Goal: Information Seeking & Learning: Learn about a topic

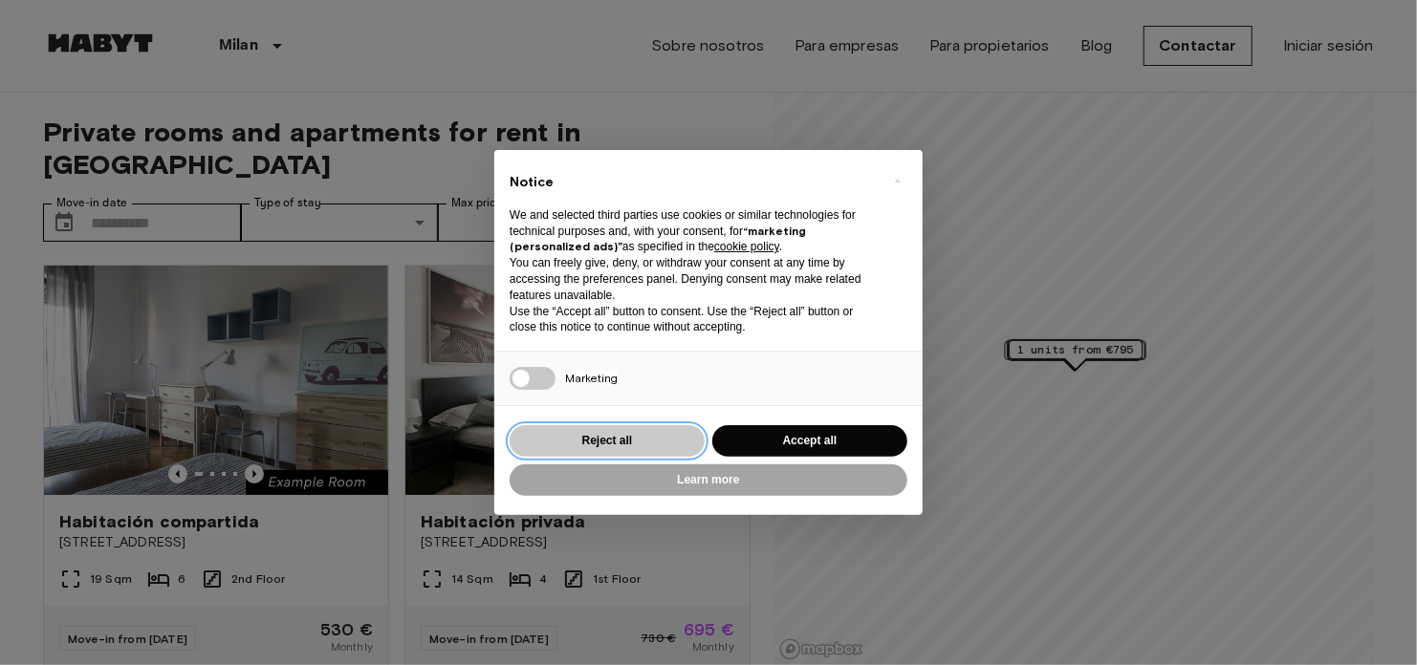
click at [649, 448] on button "Reject all" at bounding box center [607, 441] width 195 height 32
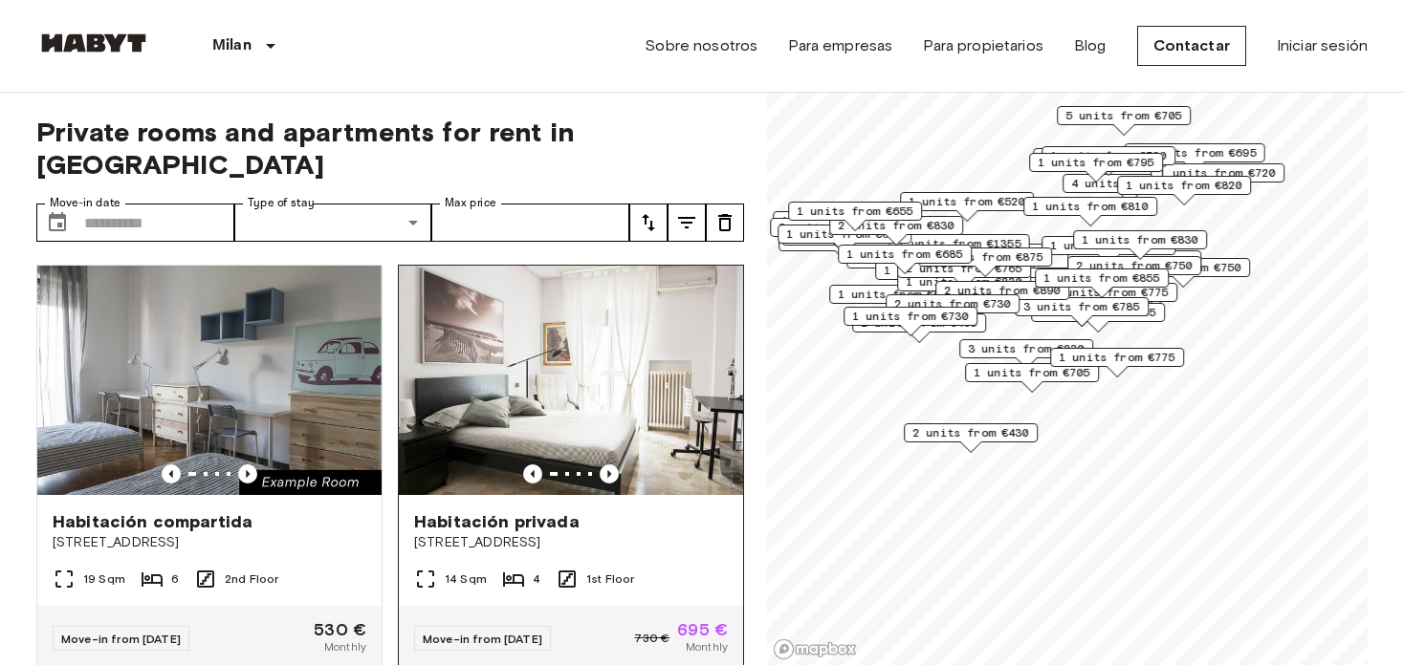
click at [608, 403] on img at bounding box center [571, 380] width 344 height 229
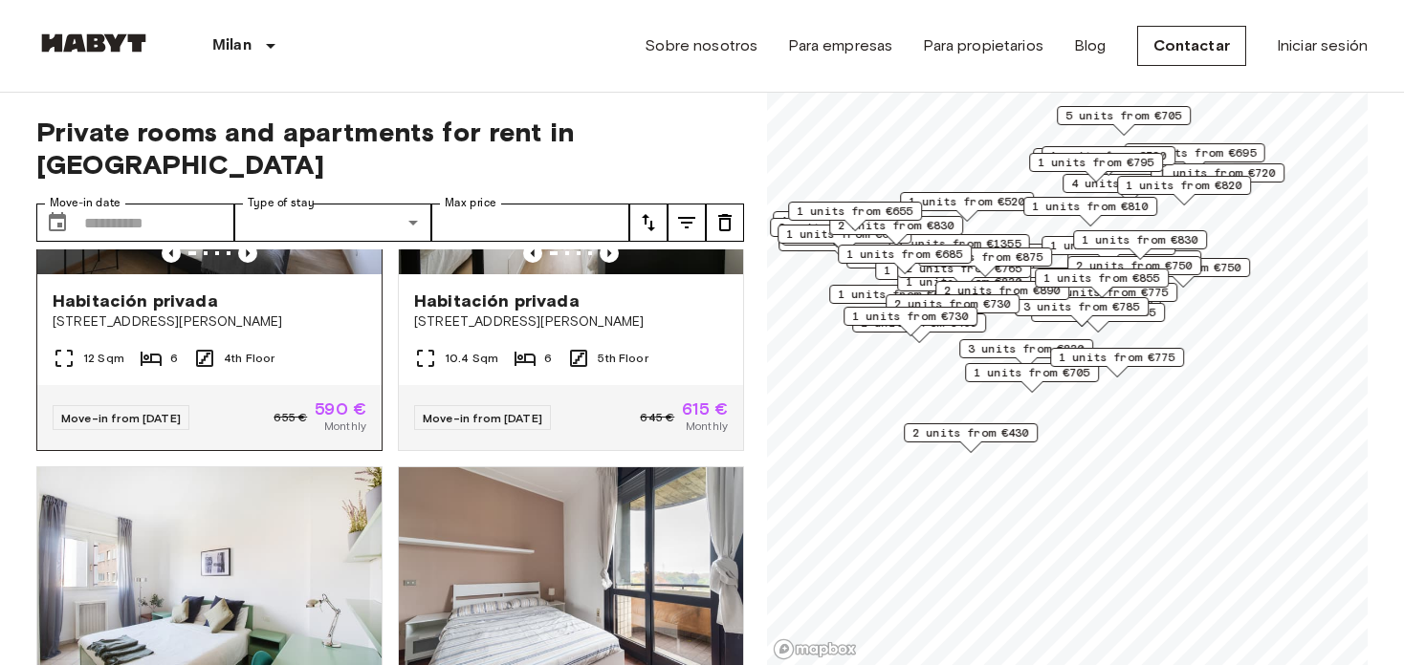
scroll to position [3419, 0]
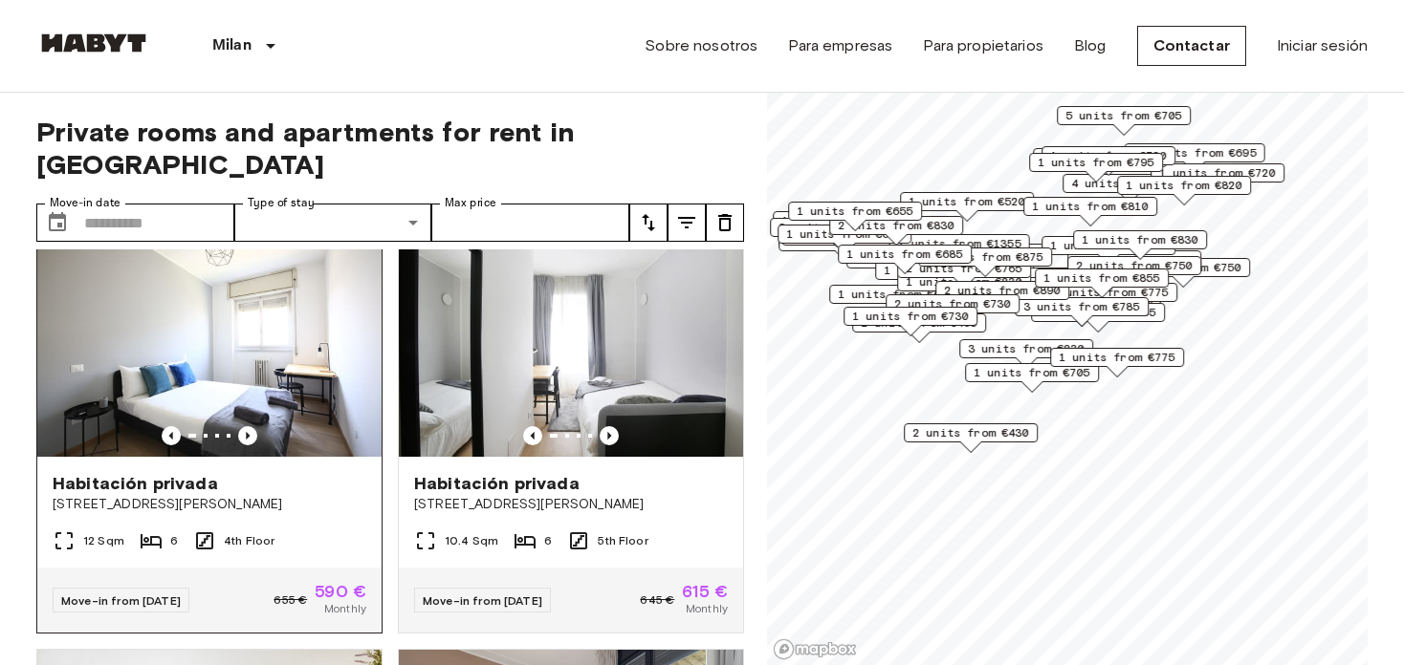
click at [296, 447] on img at bounding box center [209, 342] width 344 height 229
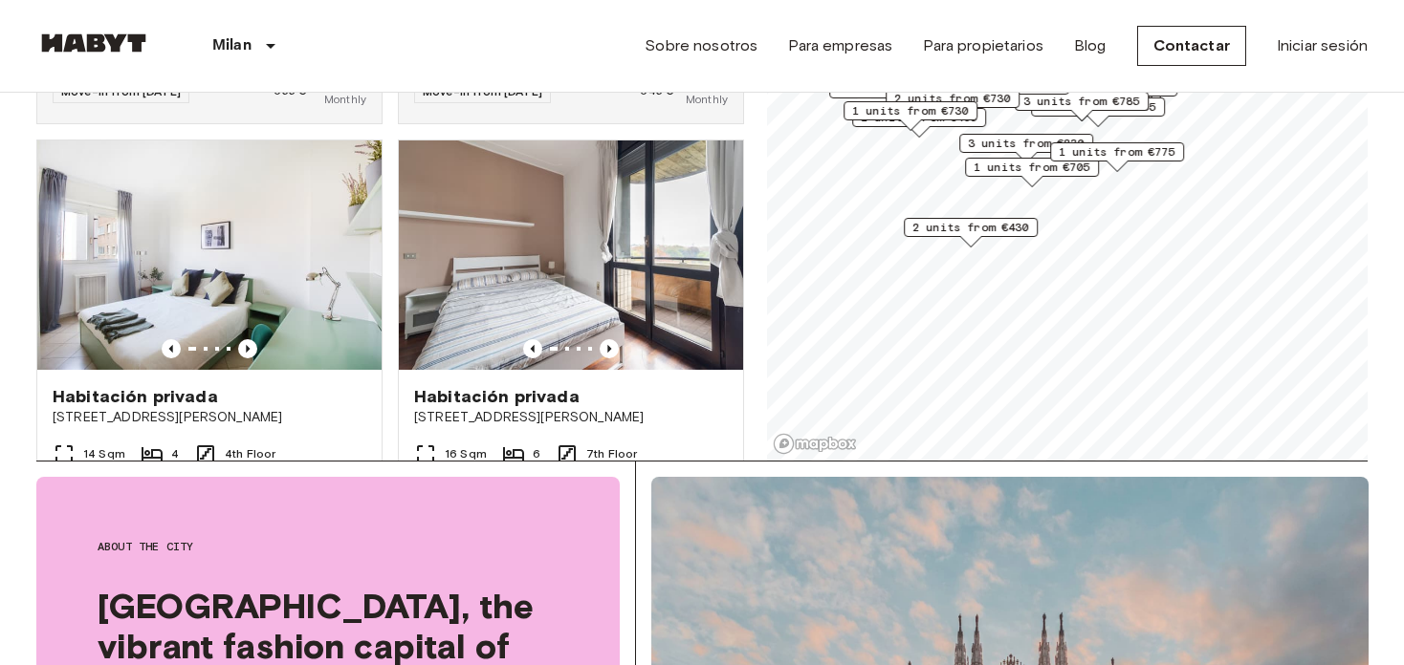
scroll to position [3730, 0]
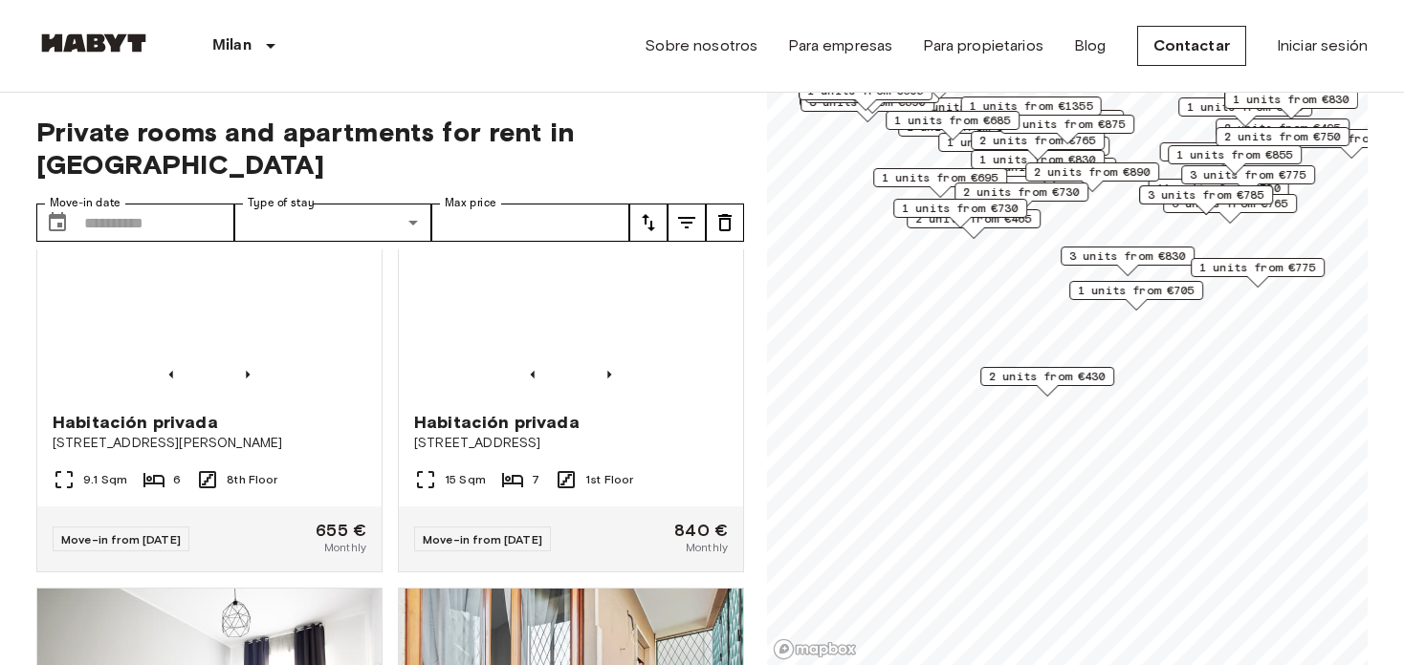
scroll to position [3477, 0]
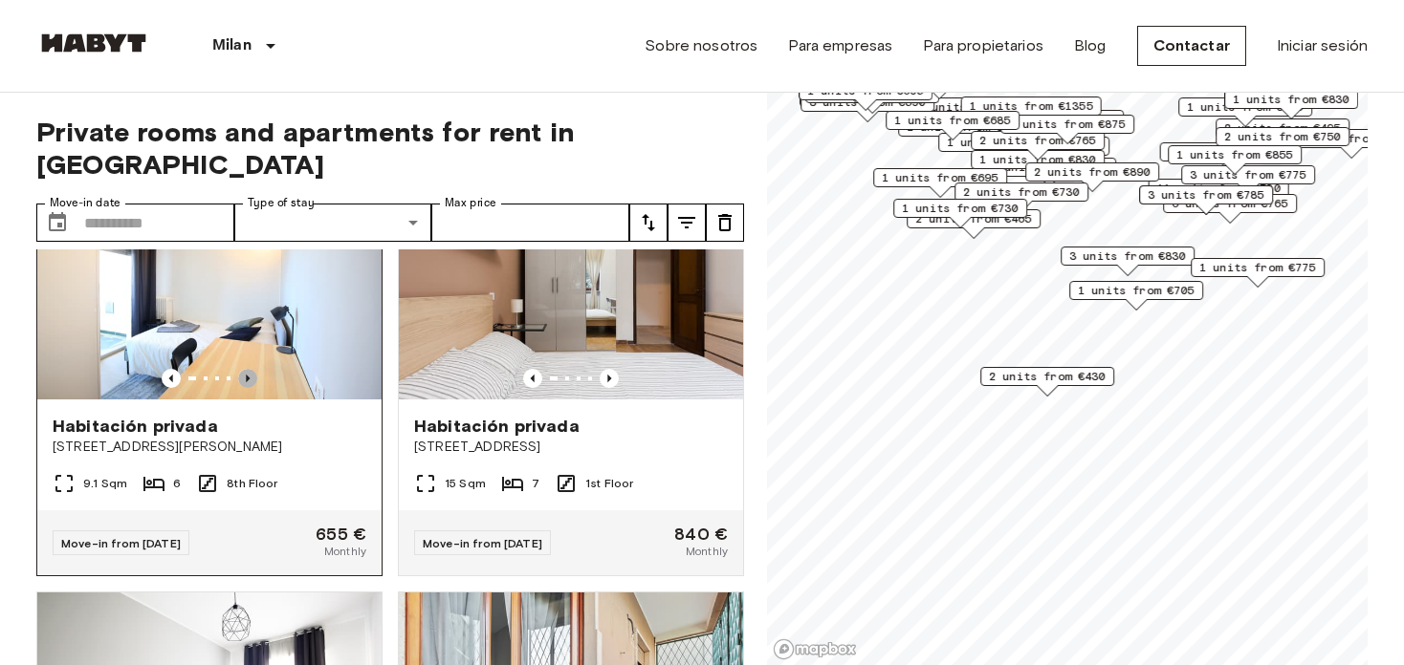
click at [244, 388] on icon "Previous image" at bounding box center [247, 378] width 19 height 19
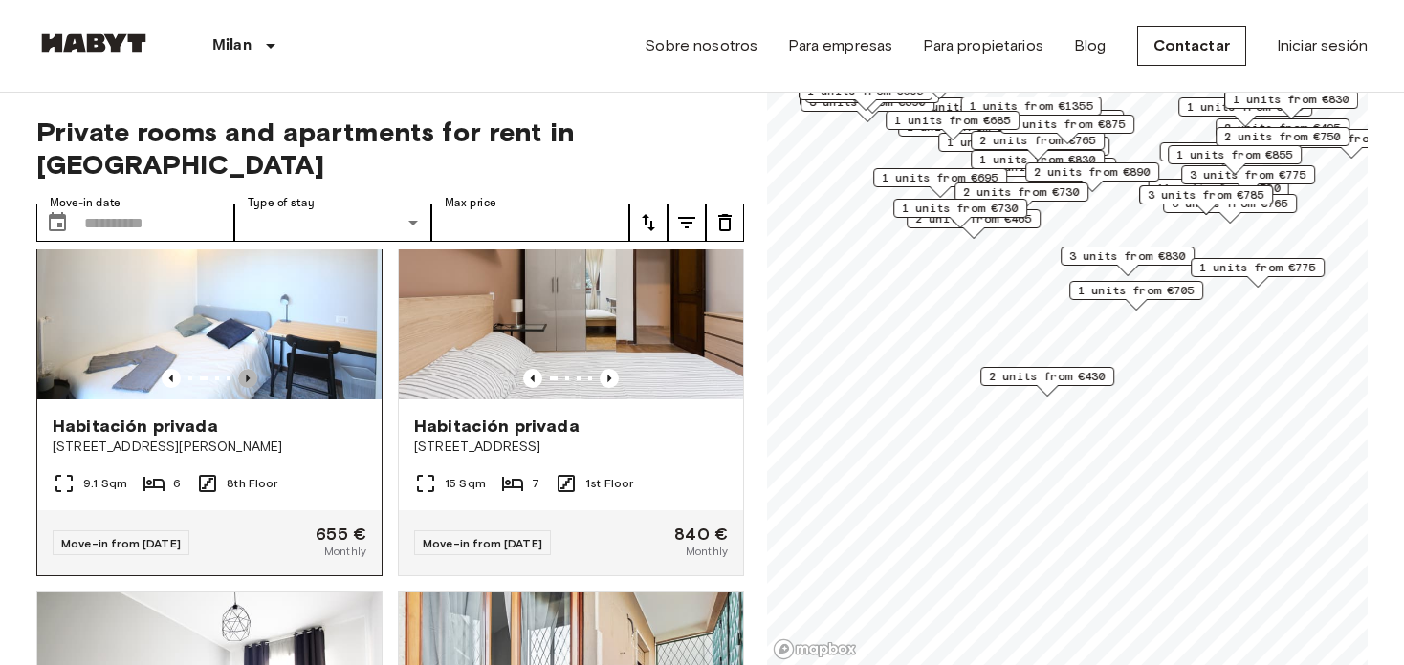
click at [244, 388] on icon "Previous image" at bounding box center [247, 378] width 19 height 19
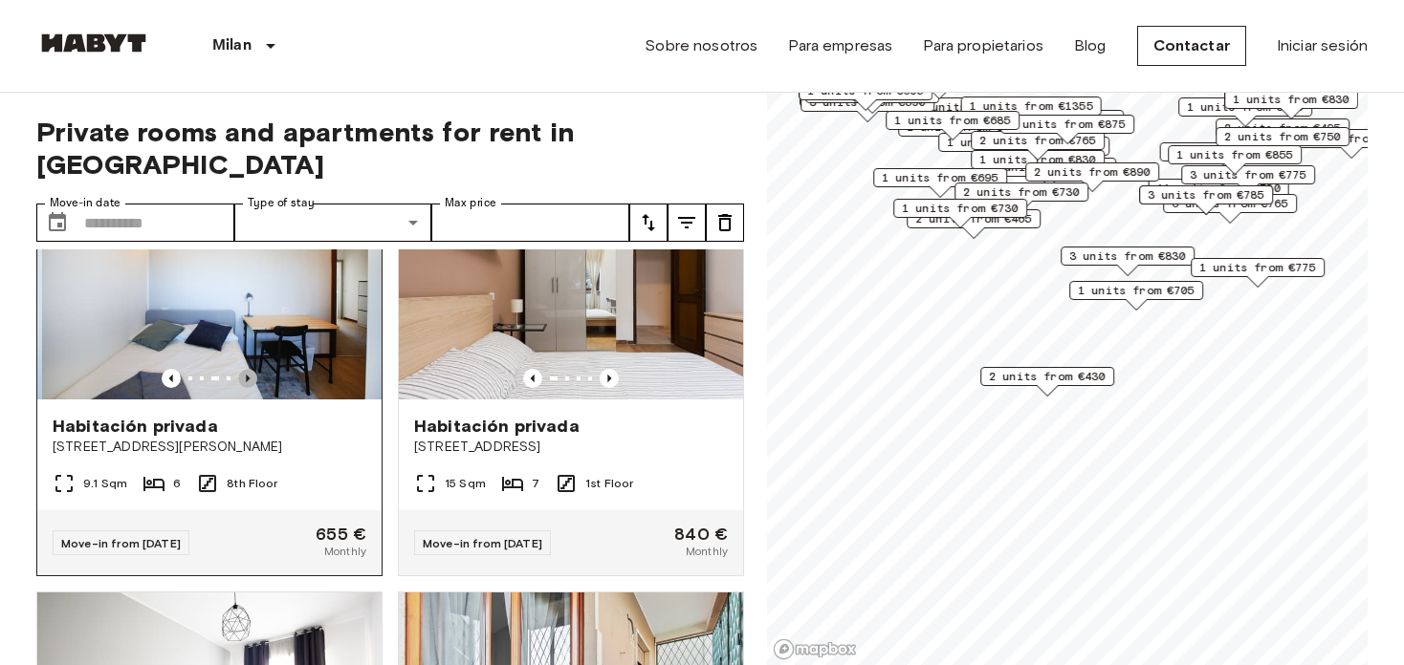
click at [244, 388] on icon "Previous image" at bounding box center [247, 378] width 19 height 19
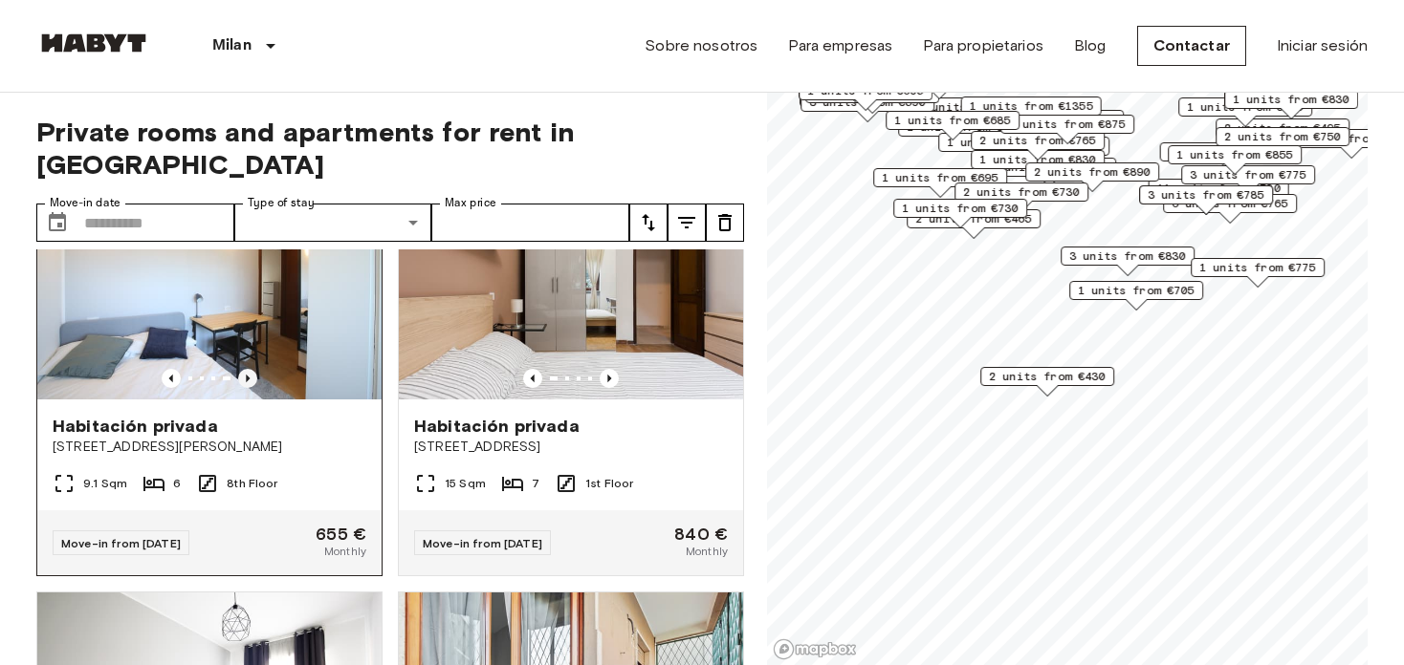
click at [244, 388] on icon "Previous image" at bounding box center [247, 378] width 19 height 19
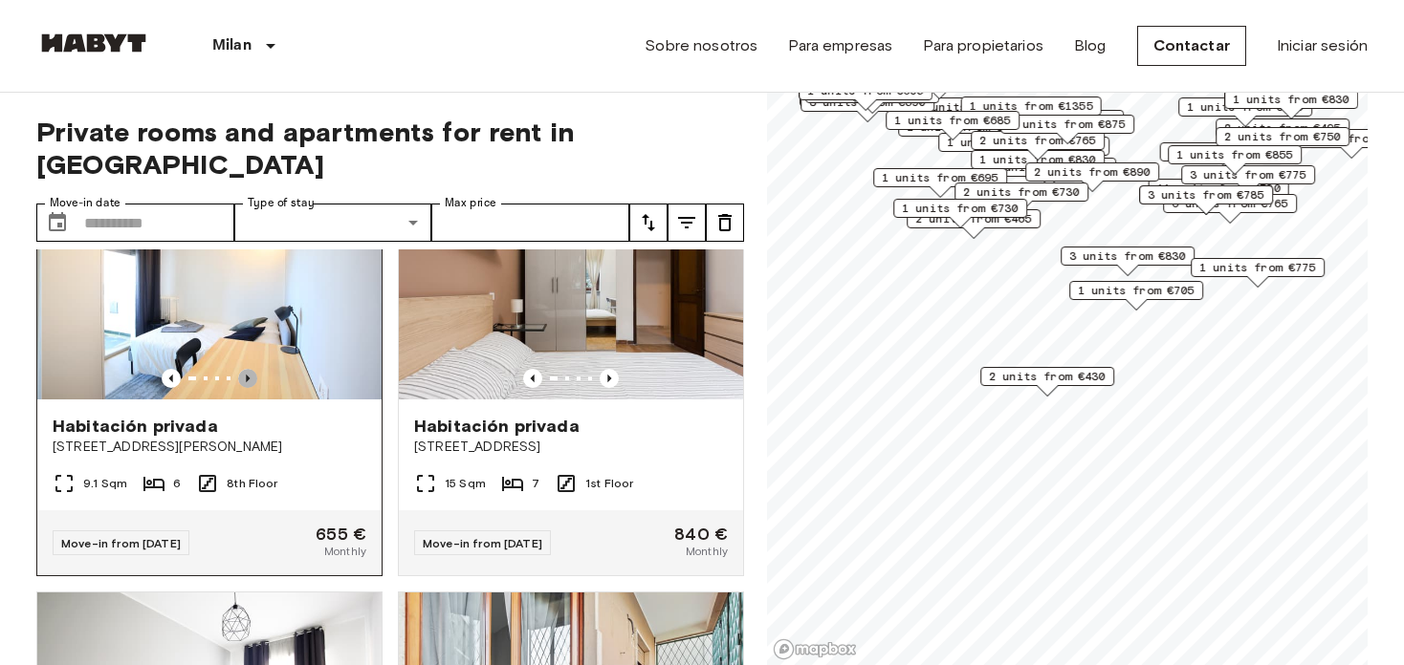
click at [244, 388] on icon "Previous image" at bounding box center [247, 378] width 19 height 19
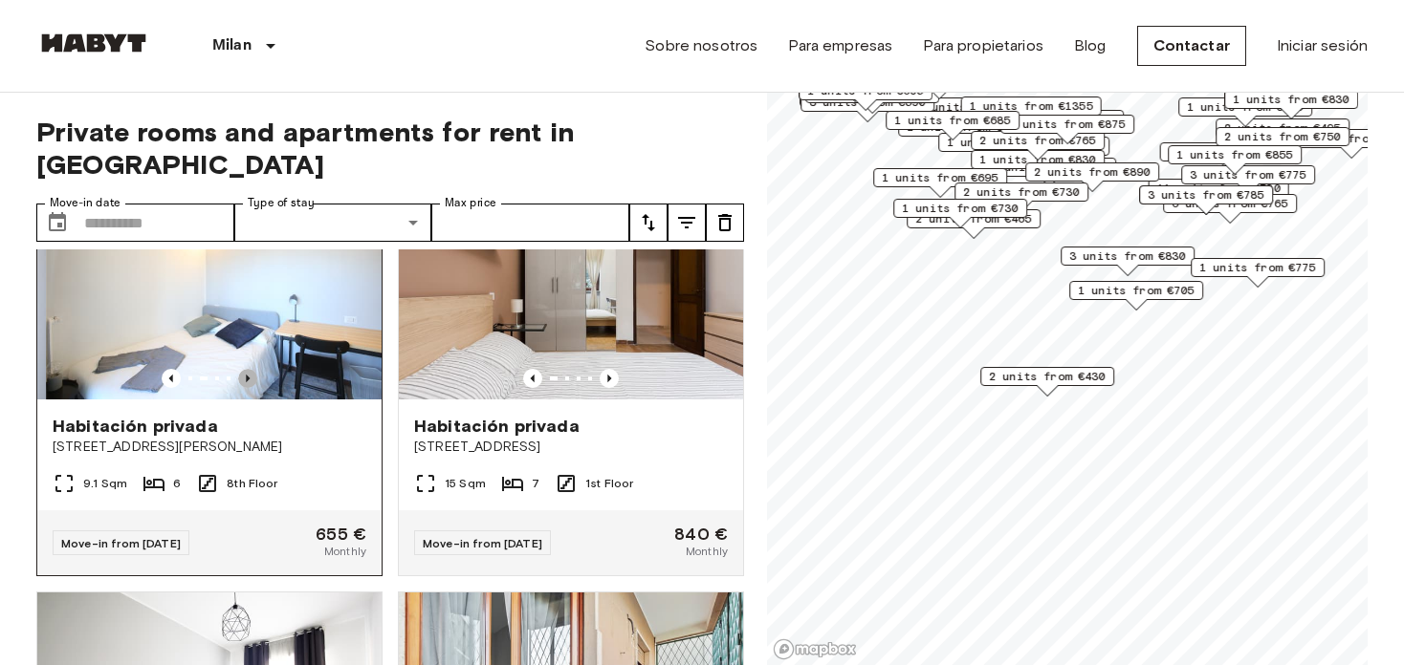
click at [244, 388] on icon "Previous image" at bounding box center [247, 378] width 19 height 19
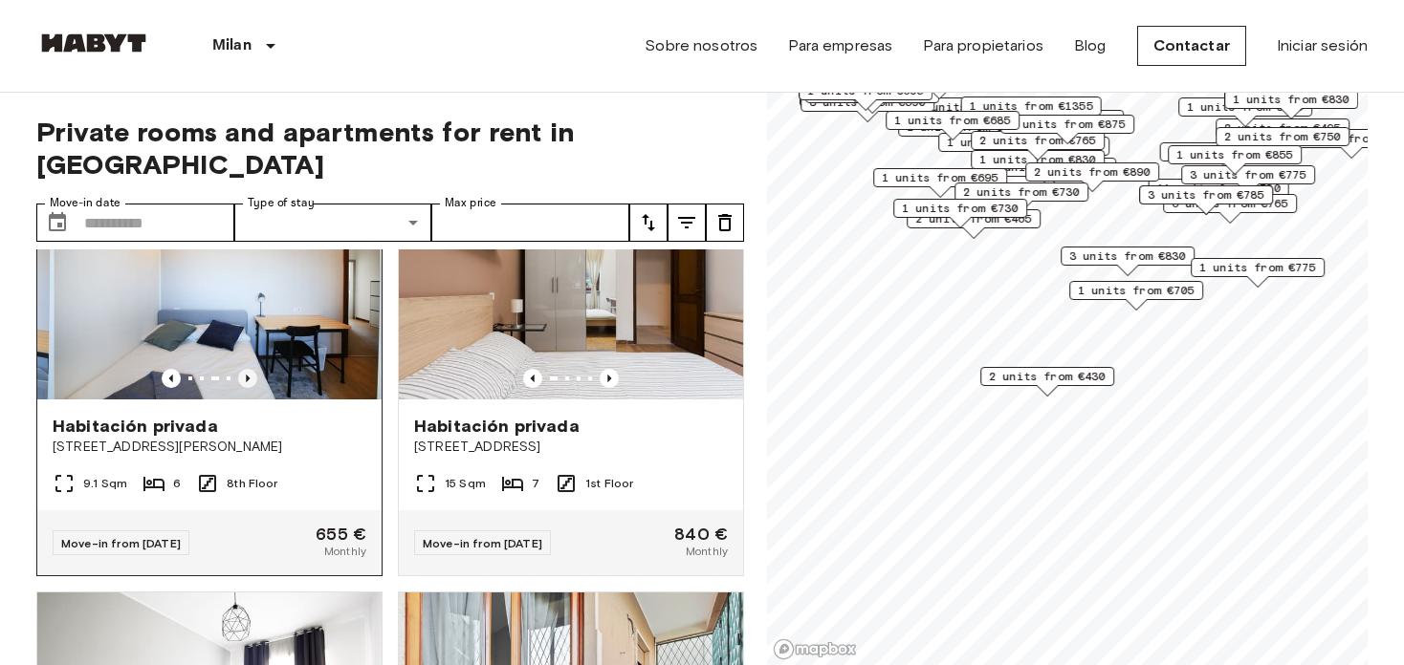
click at [244, 388] on icon "Previous image" at bounding box center [247, 378] width 19 height 19
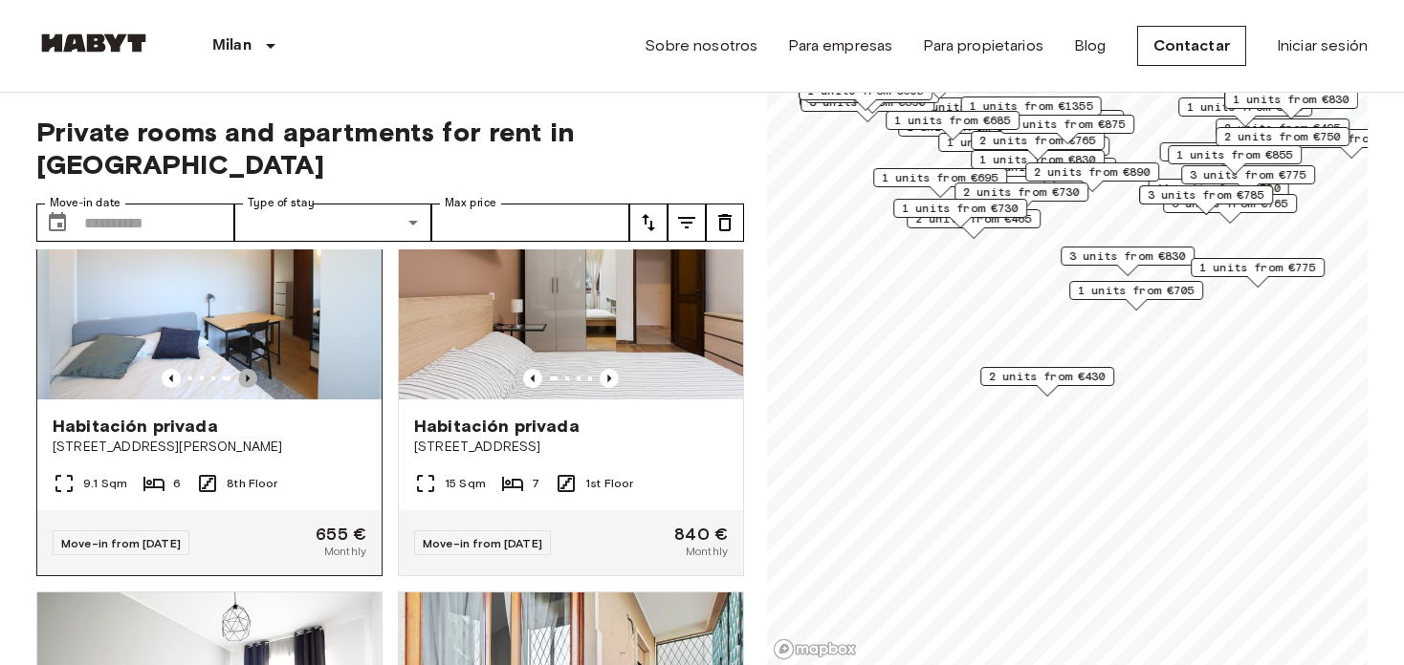
click at [244, 388] on icon "Previous image" at bounding box center [247, 378] width 19 height 19
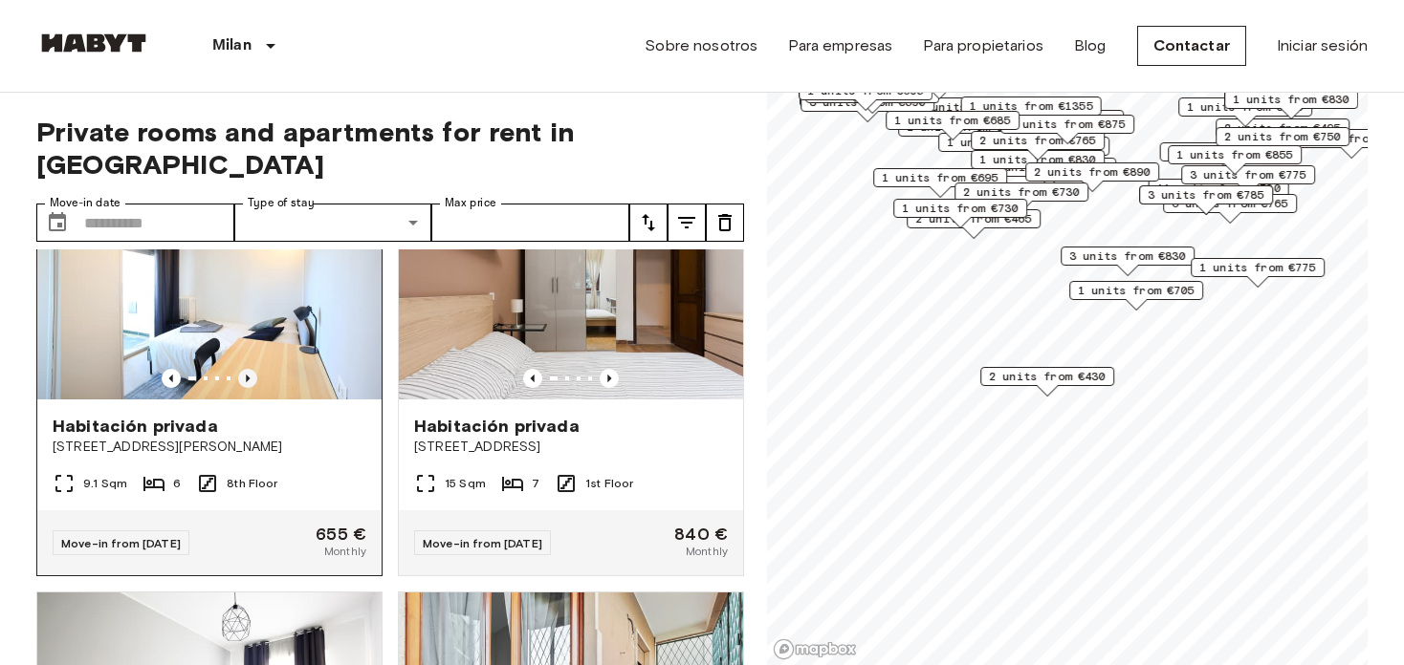
click at [244, 388] on icon "Previous image" at bounding box center [247, 378] width 19 height 19
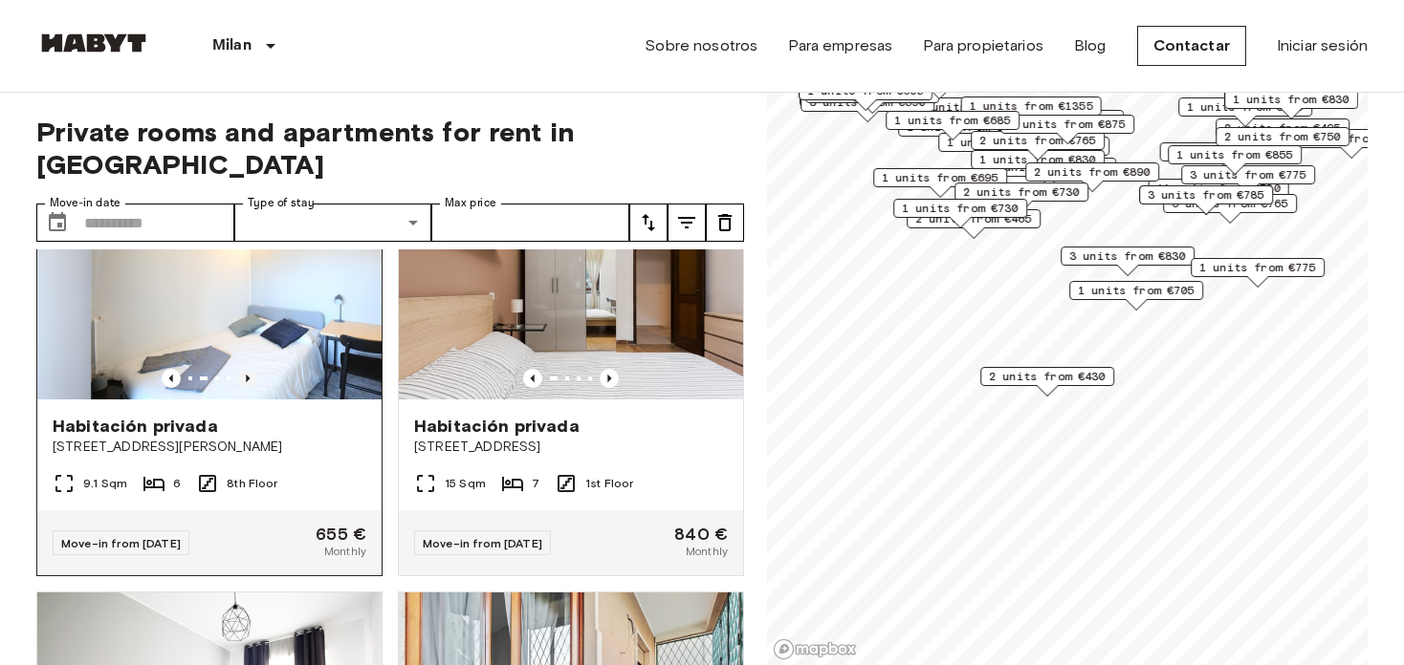
click at [244, 388] on icon "Previous image" at bounding box center [247, 378] width 19 height 19
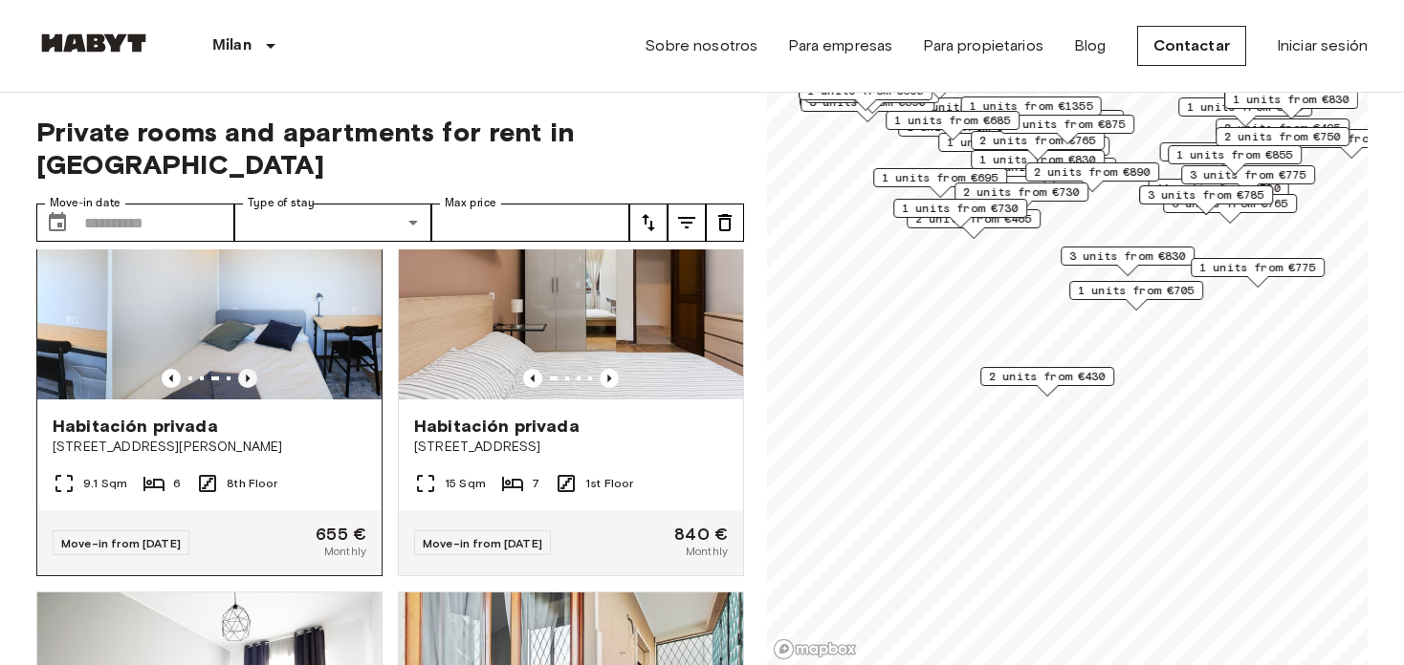
click at [244, 388] on icon "Previous image" at bounding box center [247, 378] width 19 height 19
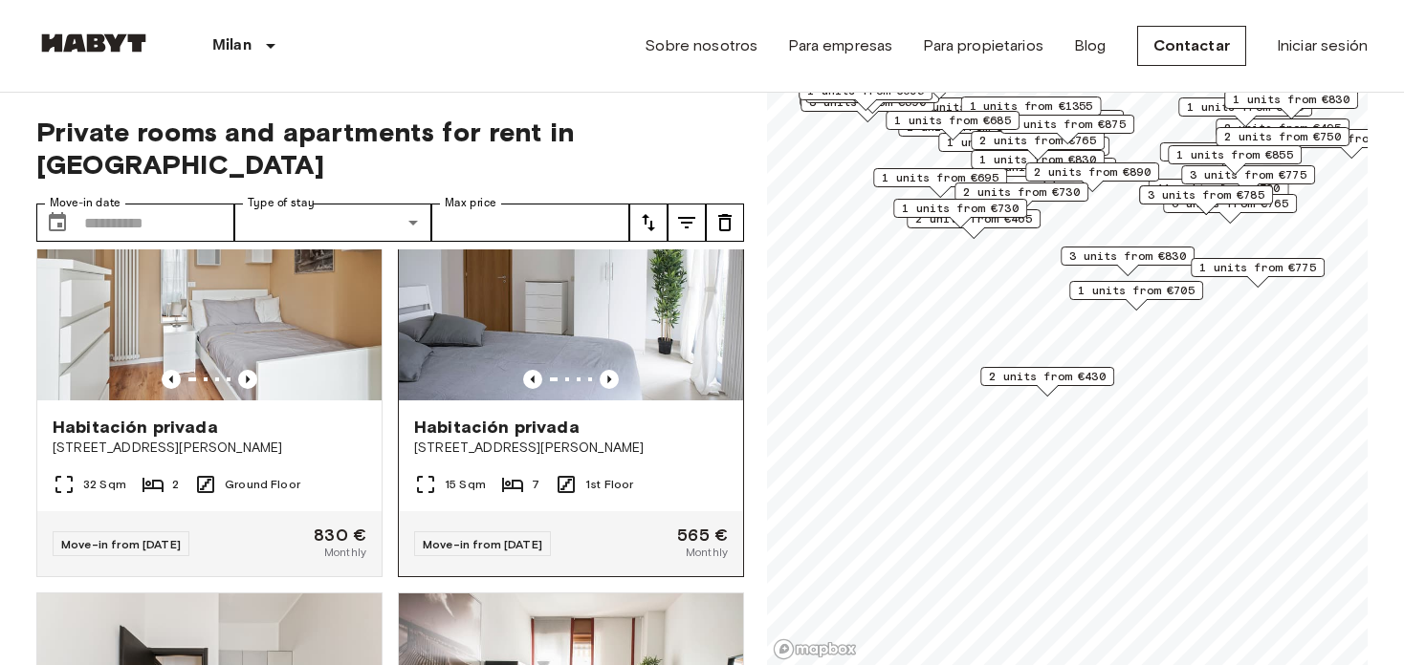
scroll to position [5588, 0]
click at [649, 384] on img at bounding box center [571, 286] width 344 height 229
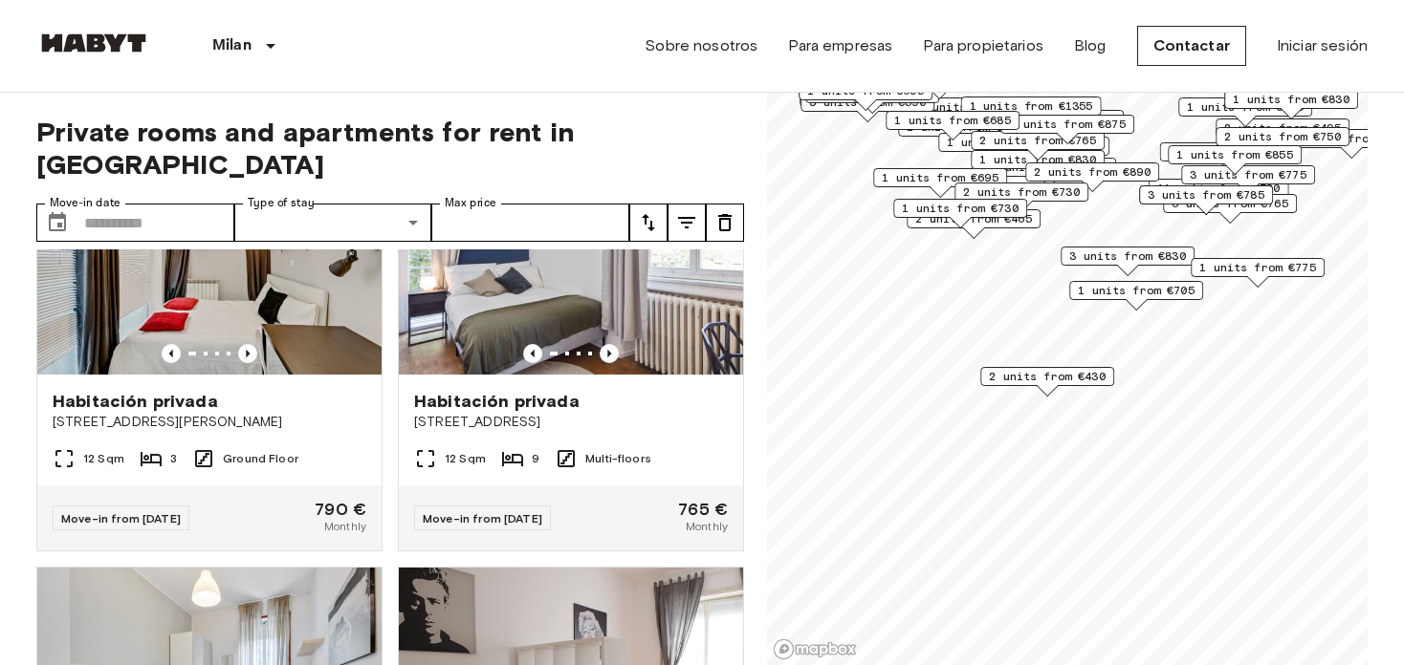
scroll to position [10688, 0]
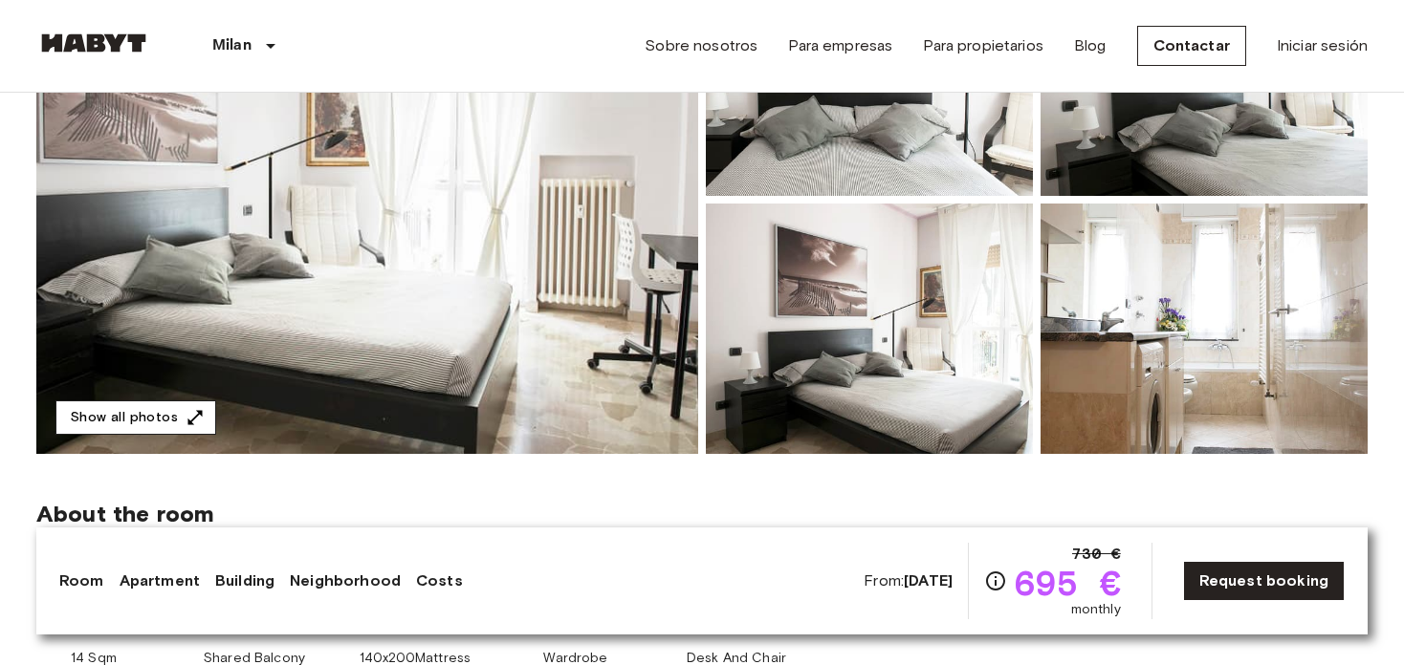
click at [174, 404] on button "Show all photos" at bounding box center [135, 418] width 161 height 35
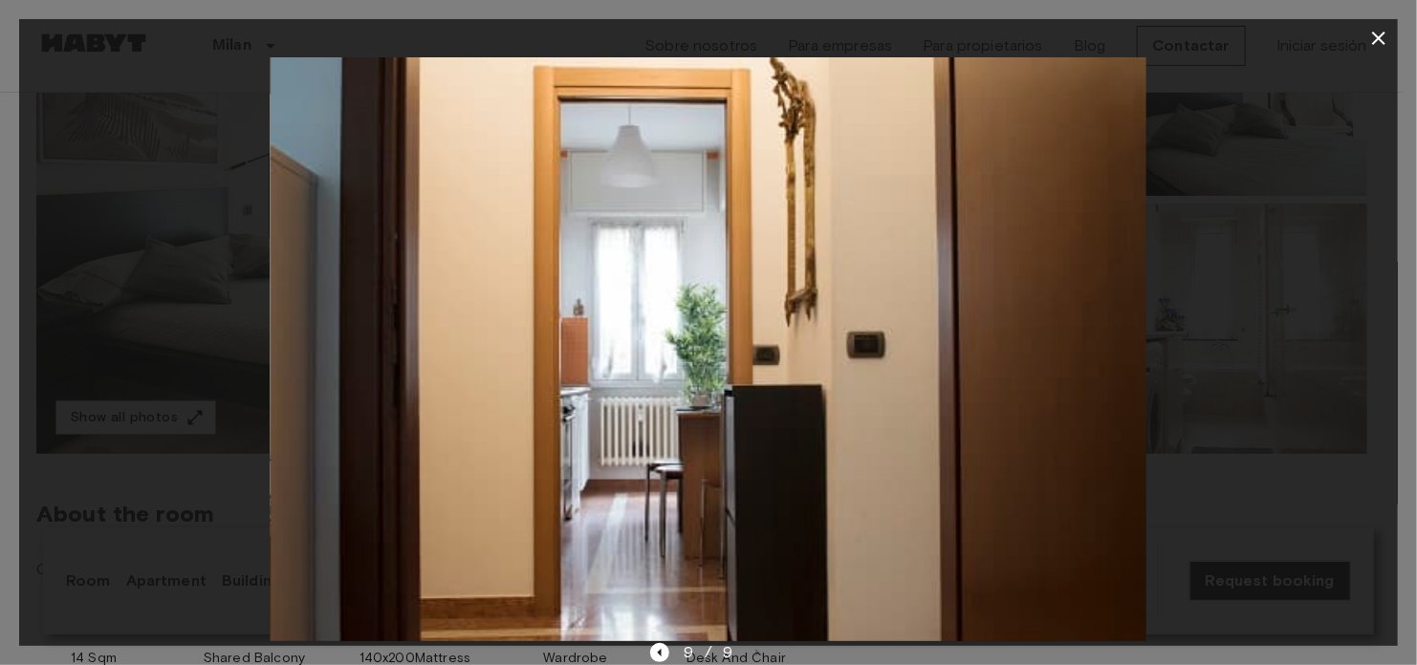
click at [1373, 45] on icon "button" at bounding box center [1378, 38] width 23 height 23
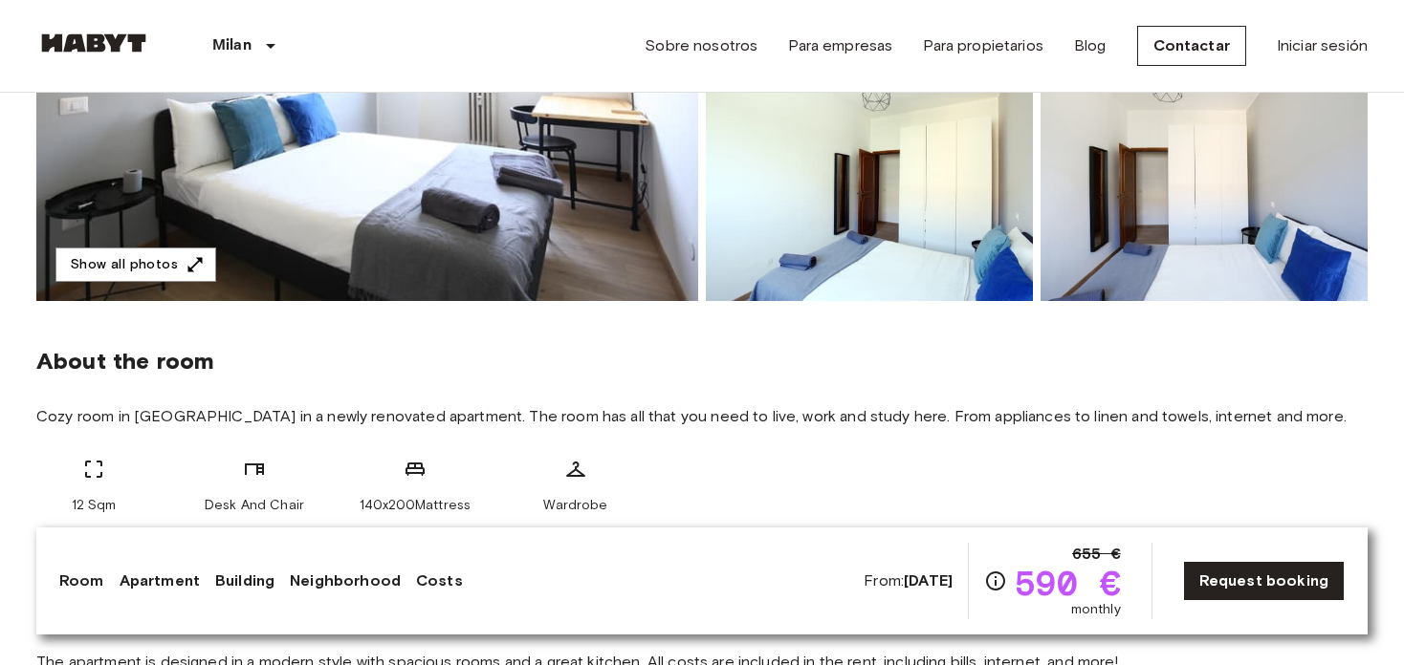
scroll to position [424, 0]
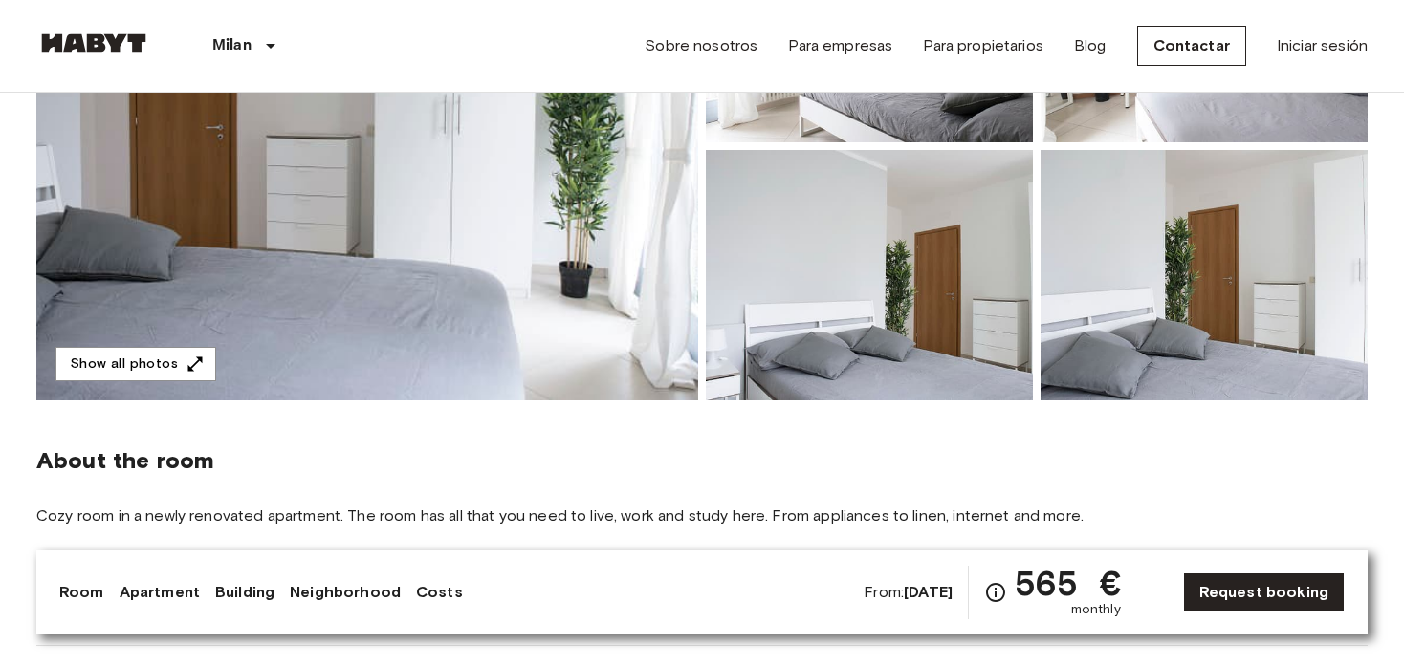
scroll to position [352, 0]
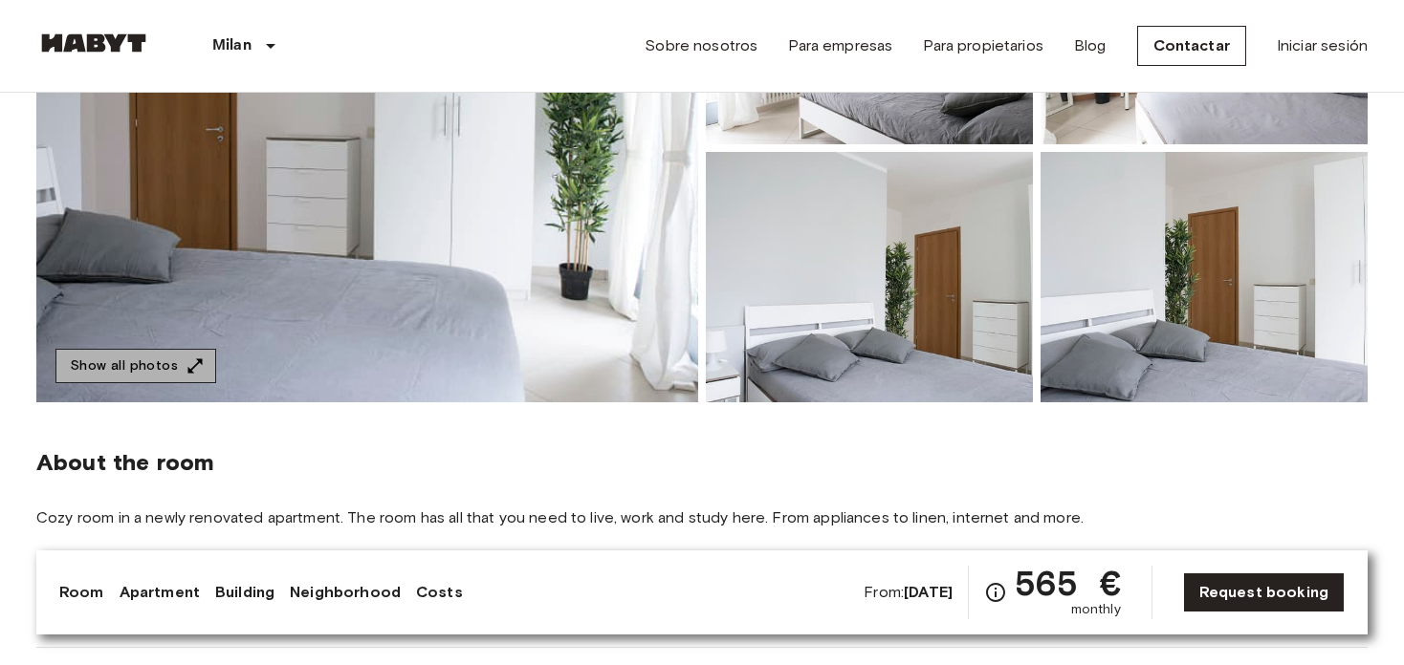
click at [164, 364] on button "Show all photos" at bounding box center [135, 366] width 161 height 35
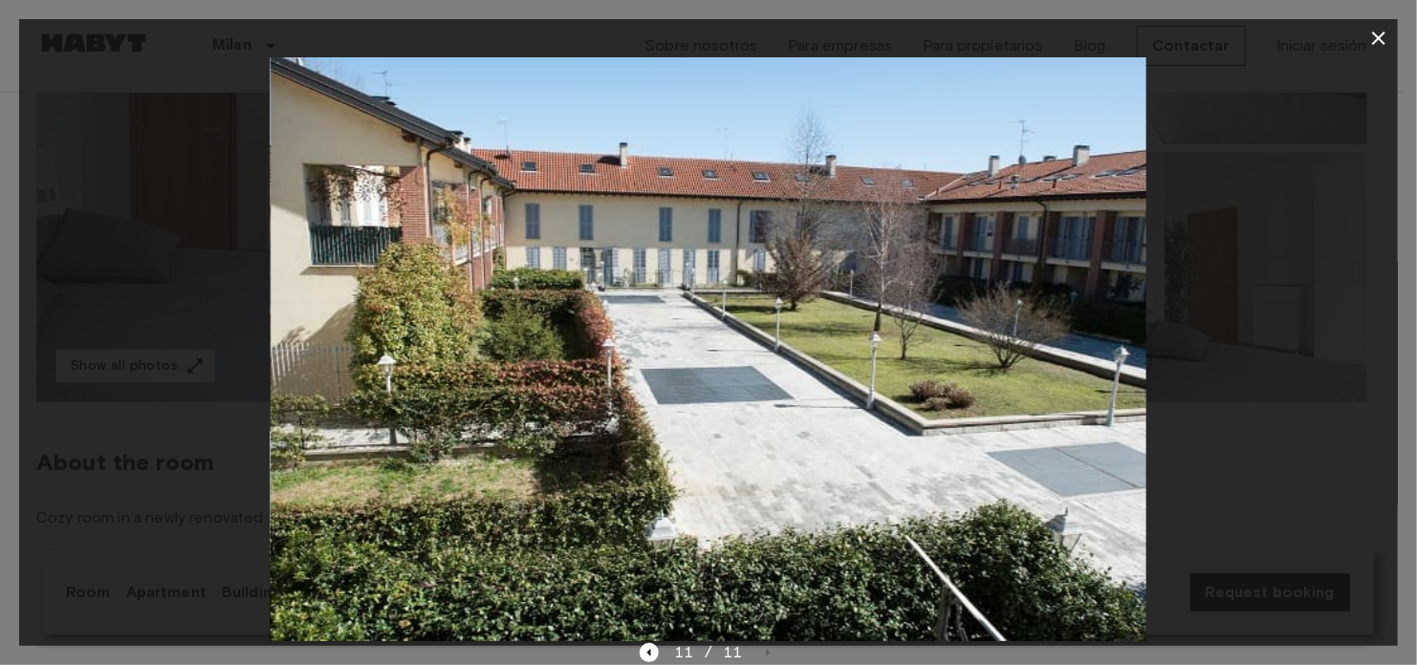
click at [1382, 43] on icon "button" at bounding box center [1378, 38] width 23 height 23
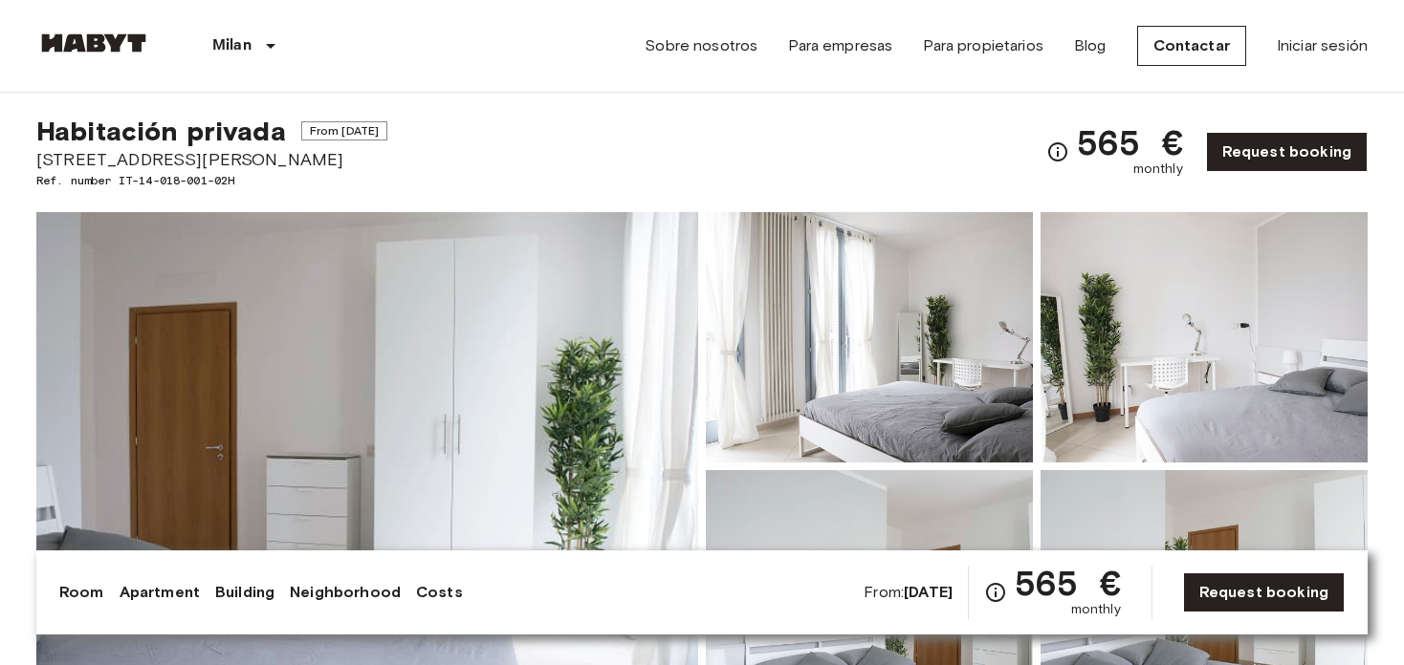
scroll to position [0, 0]
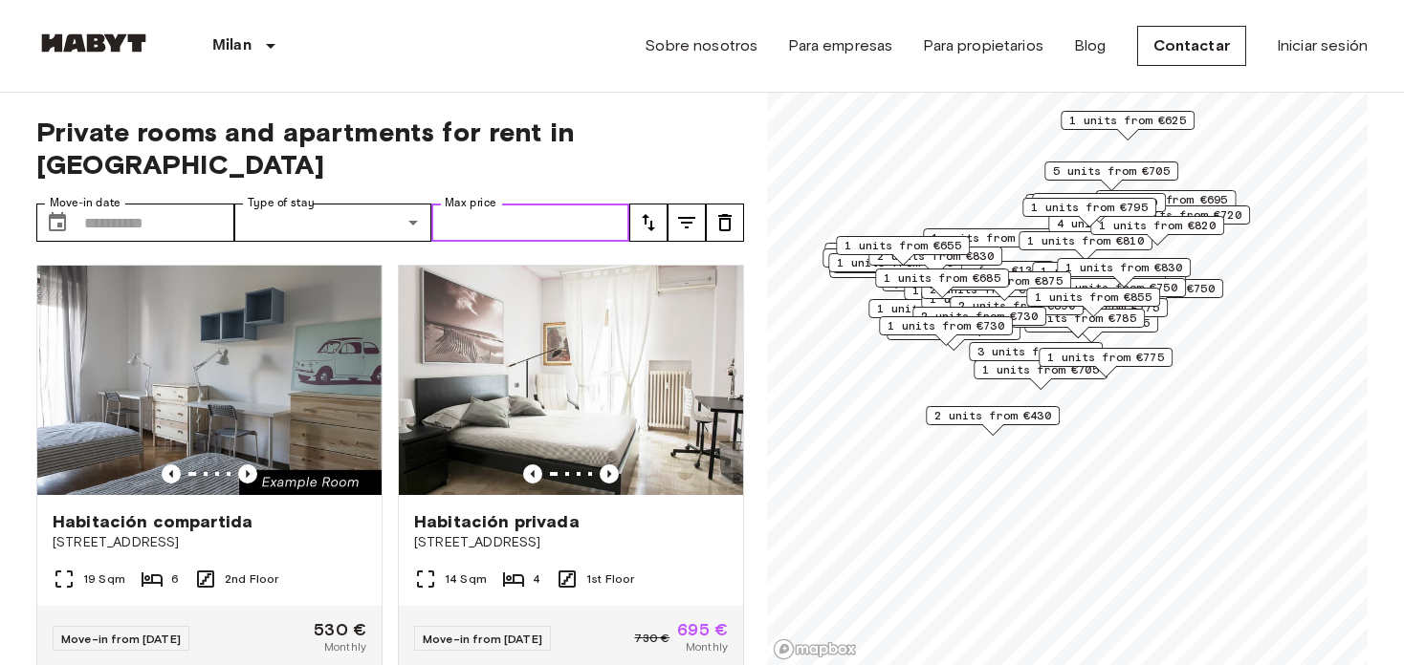
click at [531, 204] on input "Max price" at bounding box center [530, 223] width 198 height 38
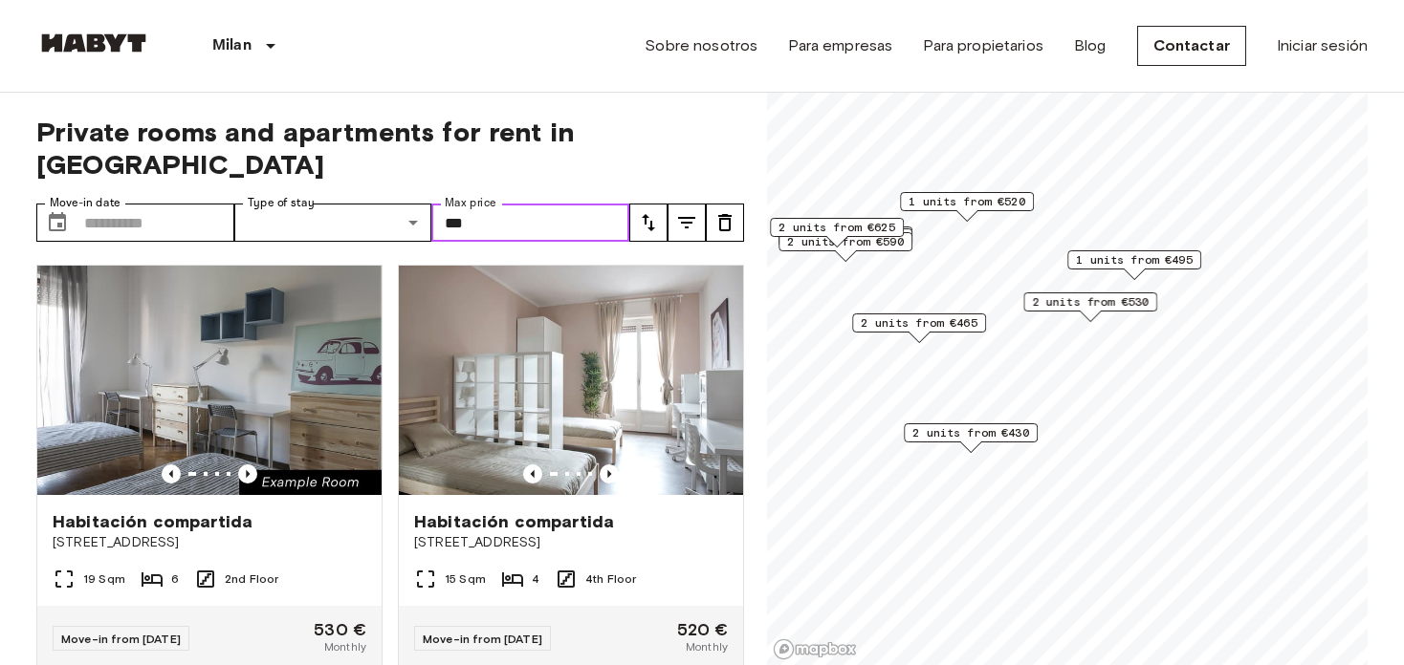
type input "***"
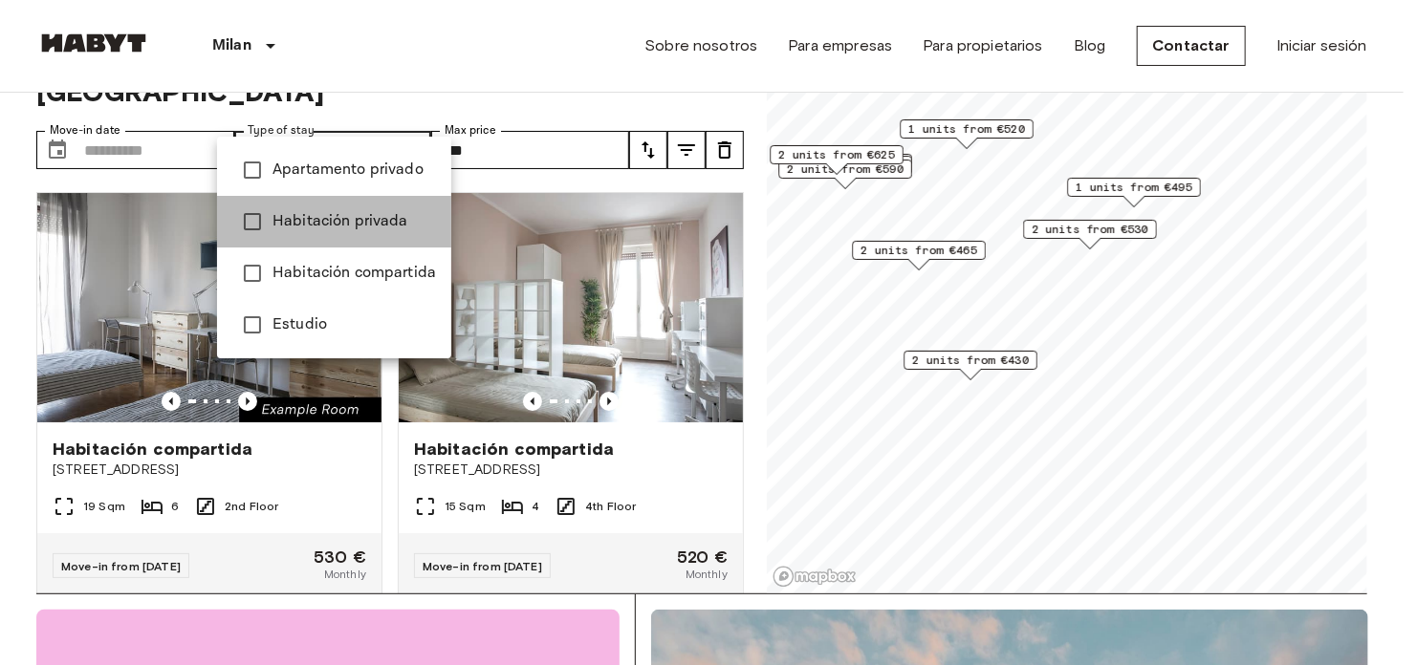
click at [343, 224] on span "Habitación privada" at bounding box center [355, 221] width 164 height 23
type input "**********"
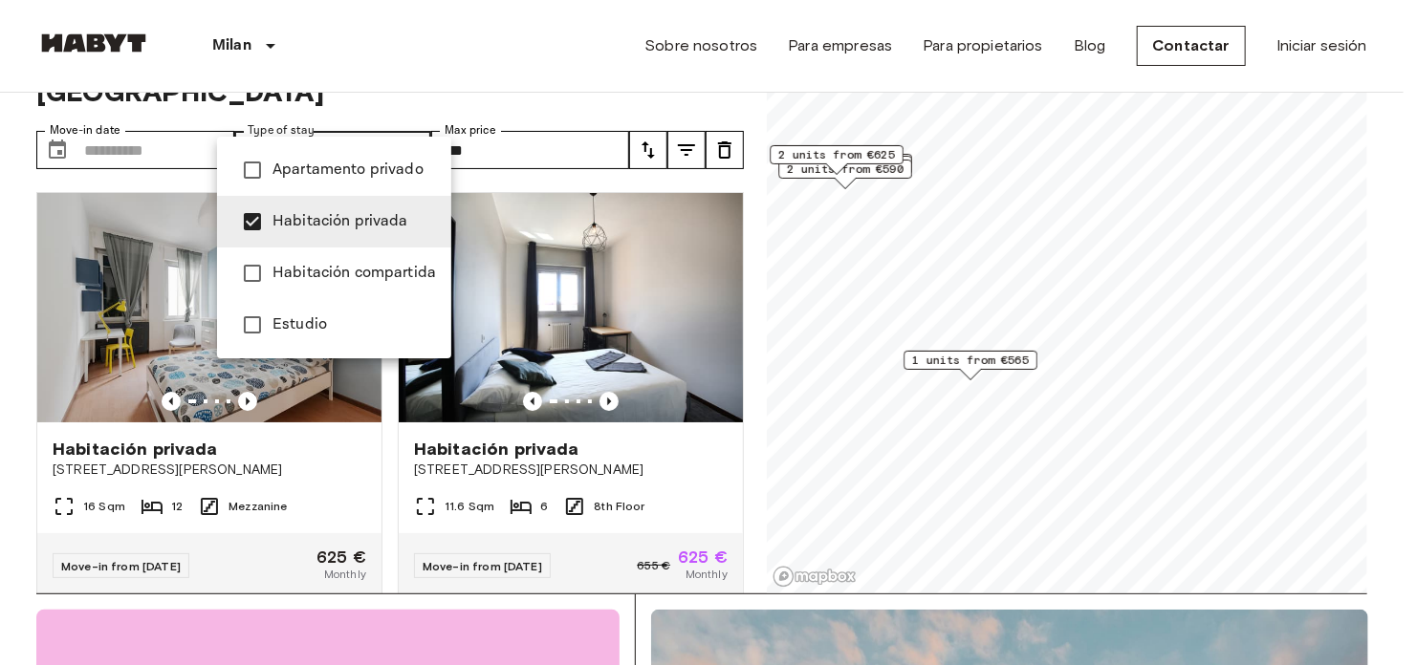
click at [619, 39] on div at bounding box center [708, 332] width 1417 height 665
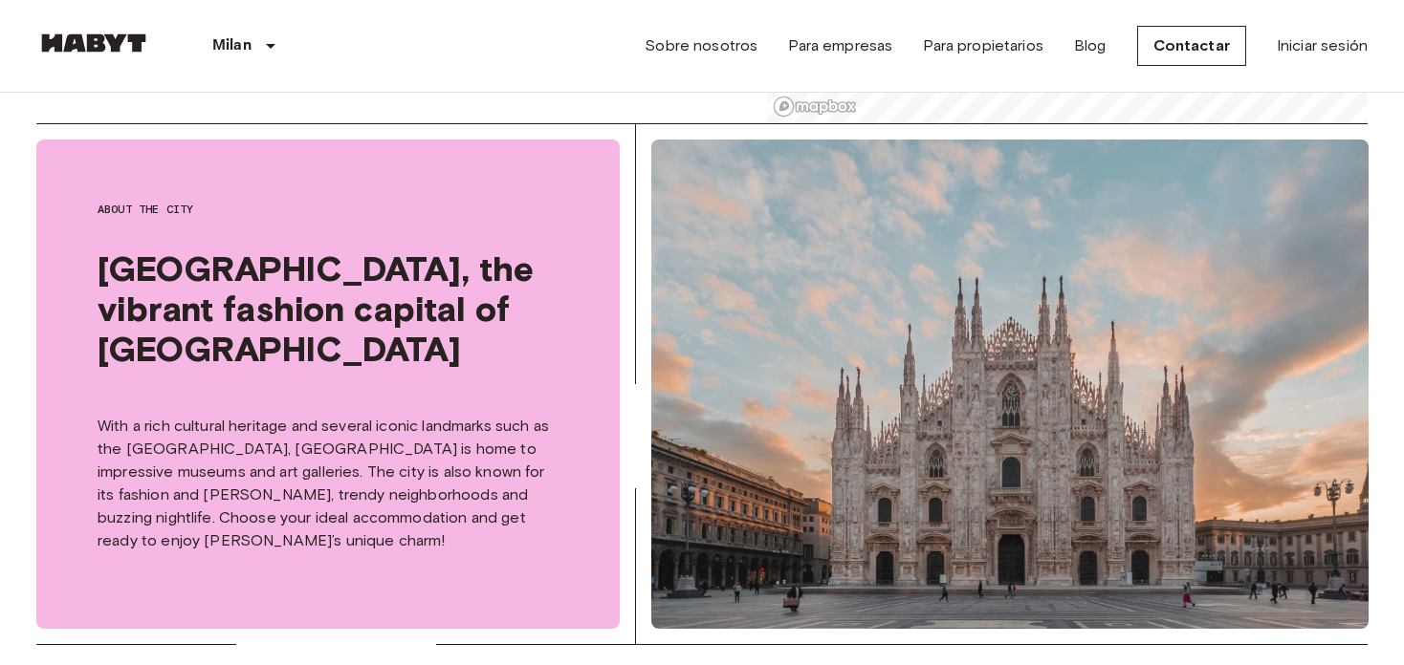
scroll to position [554, 0]
